Goal: Task Accomplishment & Management: Manage account settings

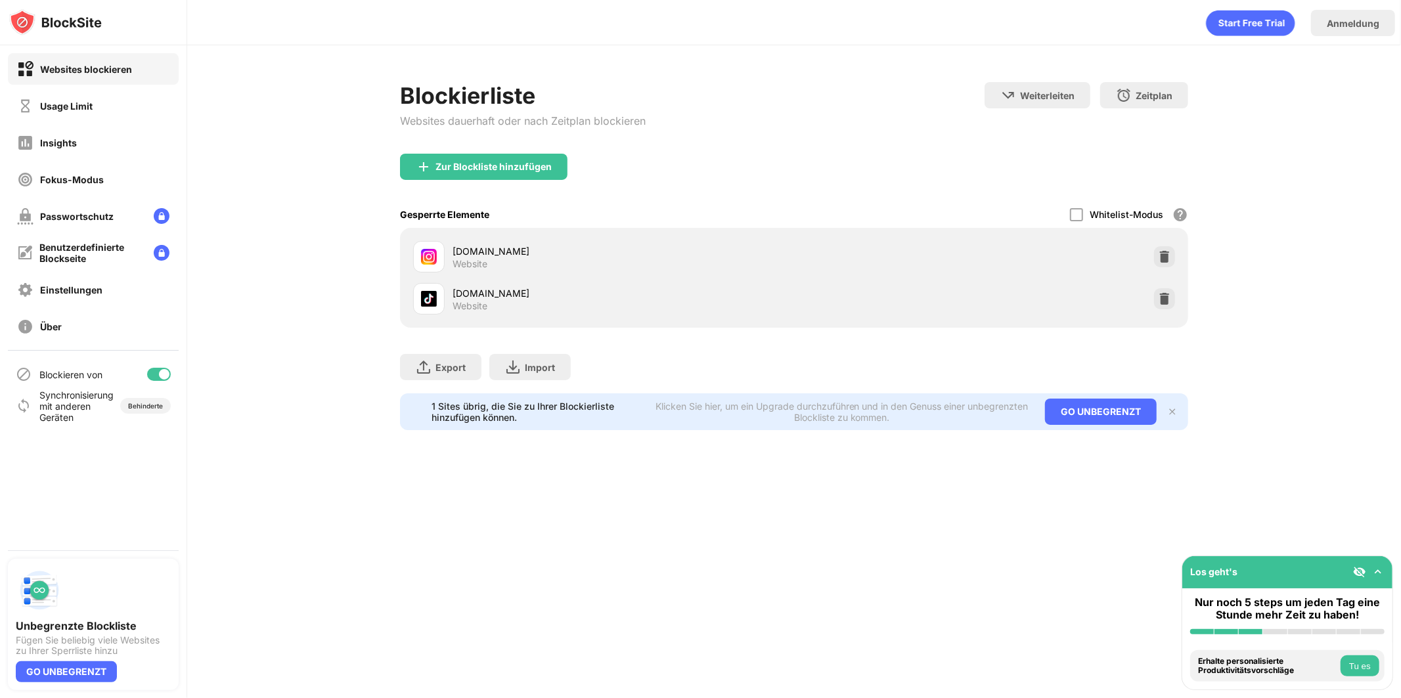
click at [1167, 259] on img at bounding box center [1164, 256] width 13 height 13
click at [1158, 254] on img at bounding box center [1164, 256] width 13 height 13
click at [1156, 255] on div at bounding box center [1164, 256] width 21 height 21
